Goal: Navigation & Orientation: Find specific page/section

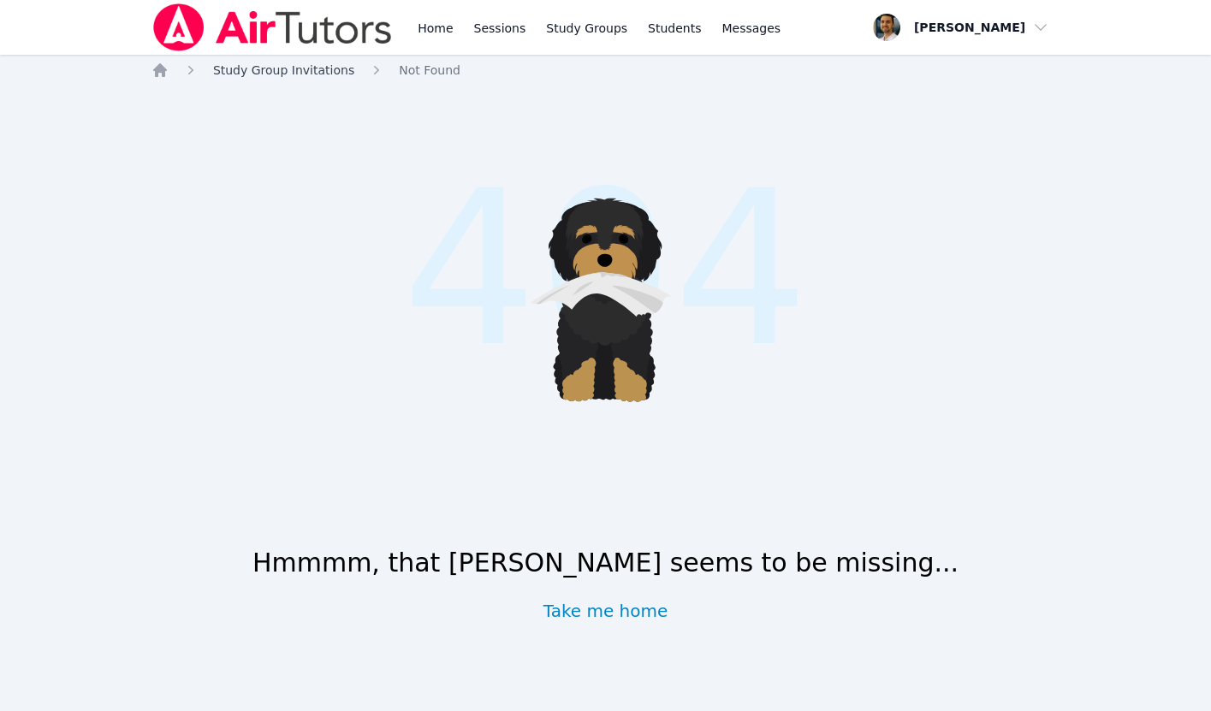
click at [291, 71] on span "Study Group Invitations" at bounding box center [283, 70] width 141 height 14
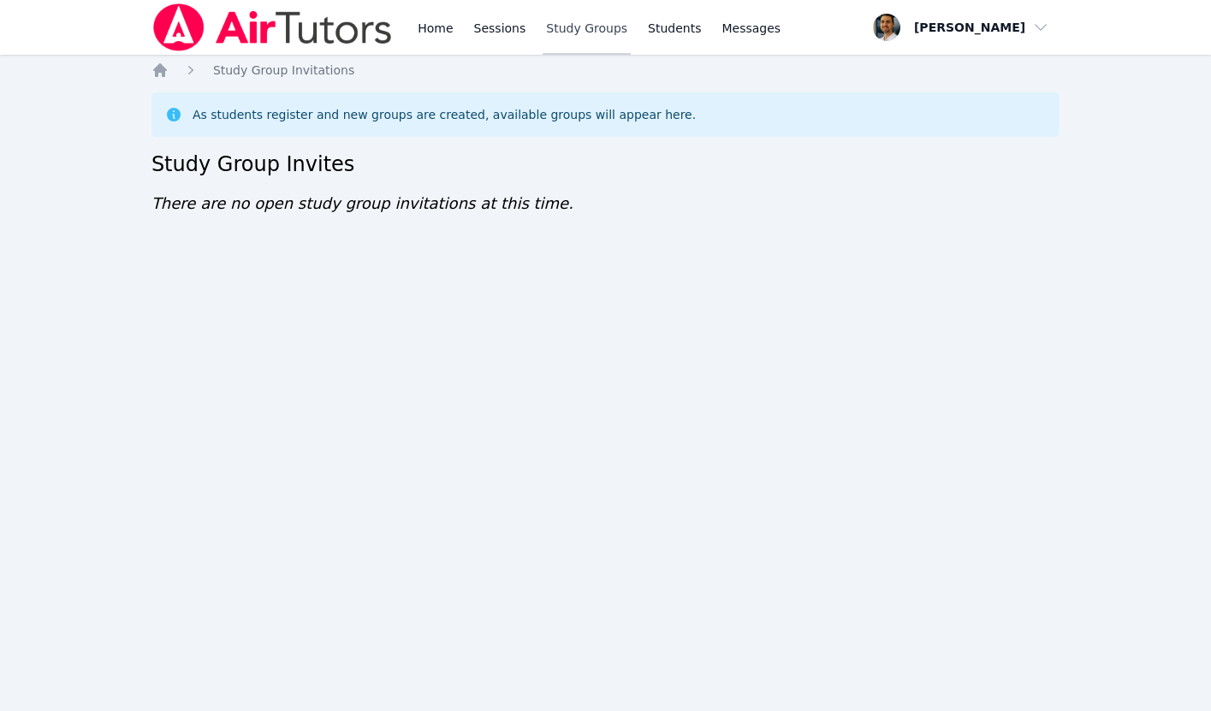
click at [611, 29] on link "Study Groups" at bounding box center [587, 27] width 88 height 55
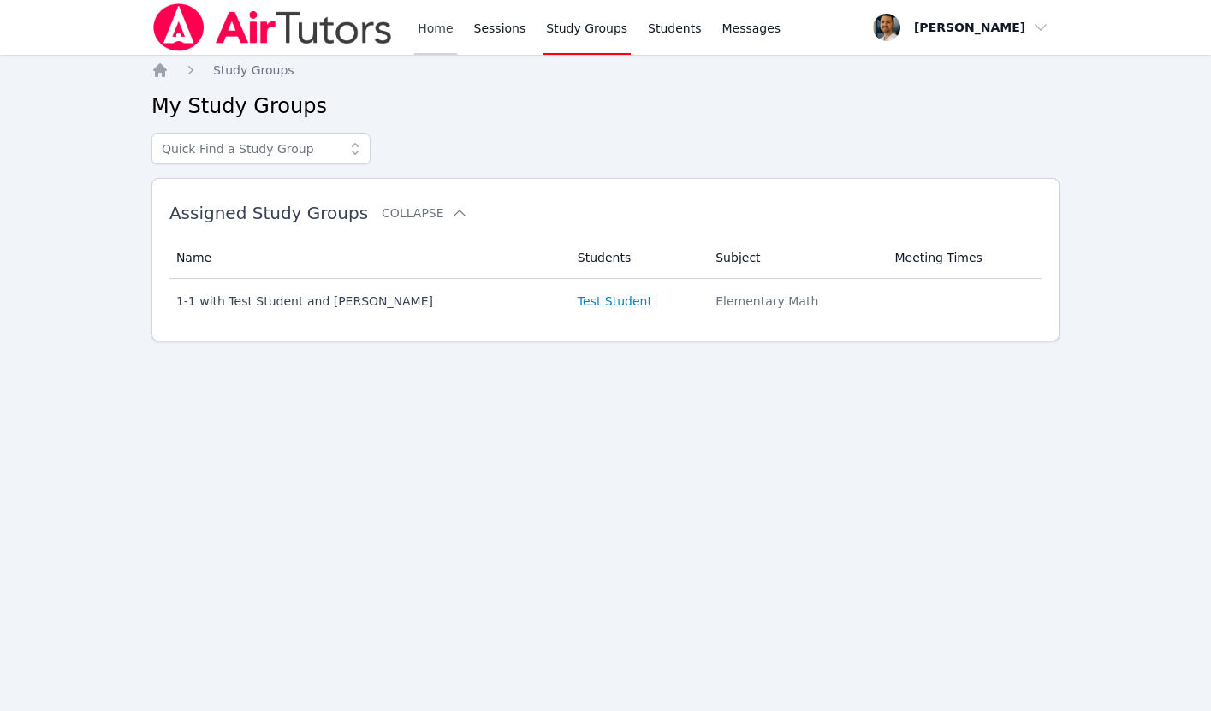
click at [439, 29] on link "Home" at bounding box center [435, 27] width 42 height 55
